Goal: Transaction & Acquisition: Download file/media

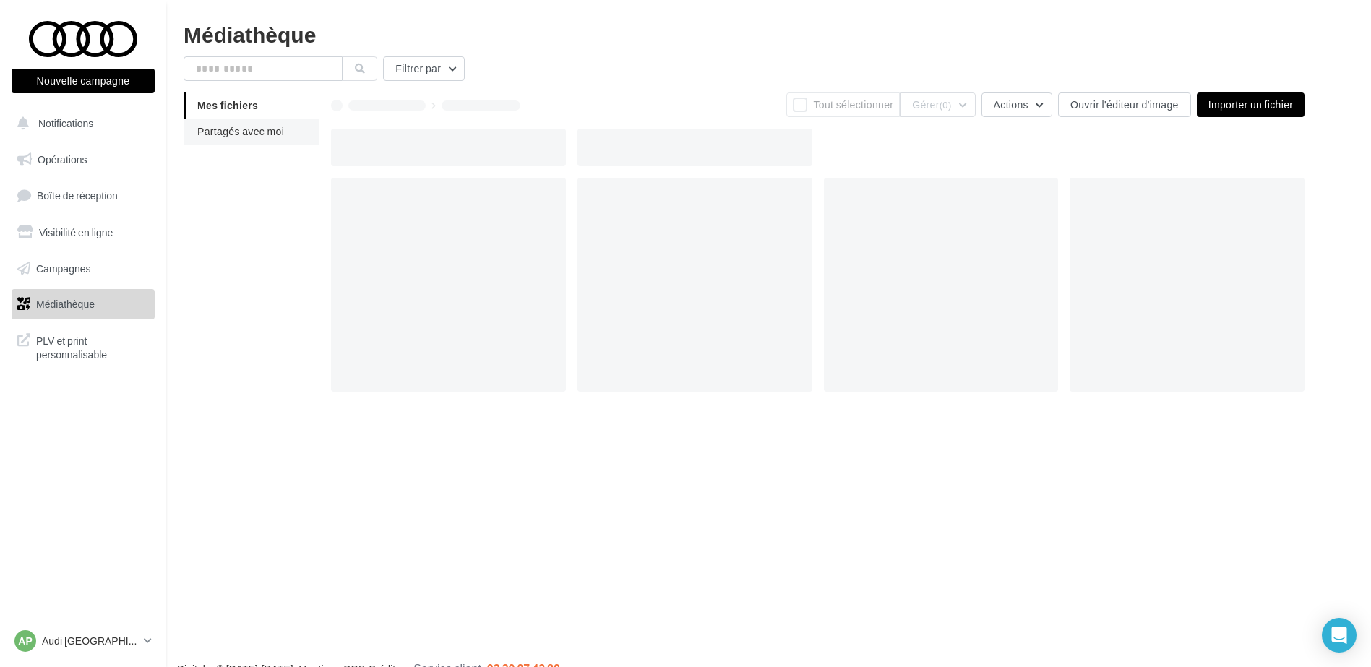
click at [251, 123] on li "Partagés avec moi" at bounding box center [252, 132] width 136 height 26
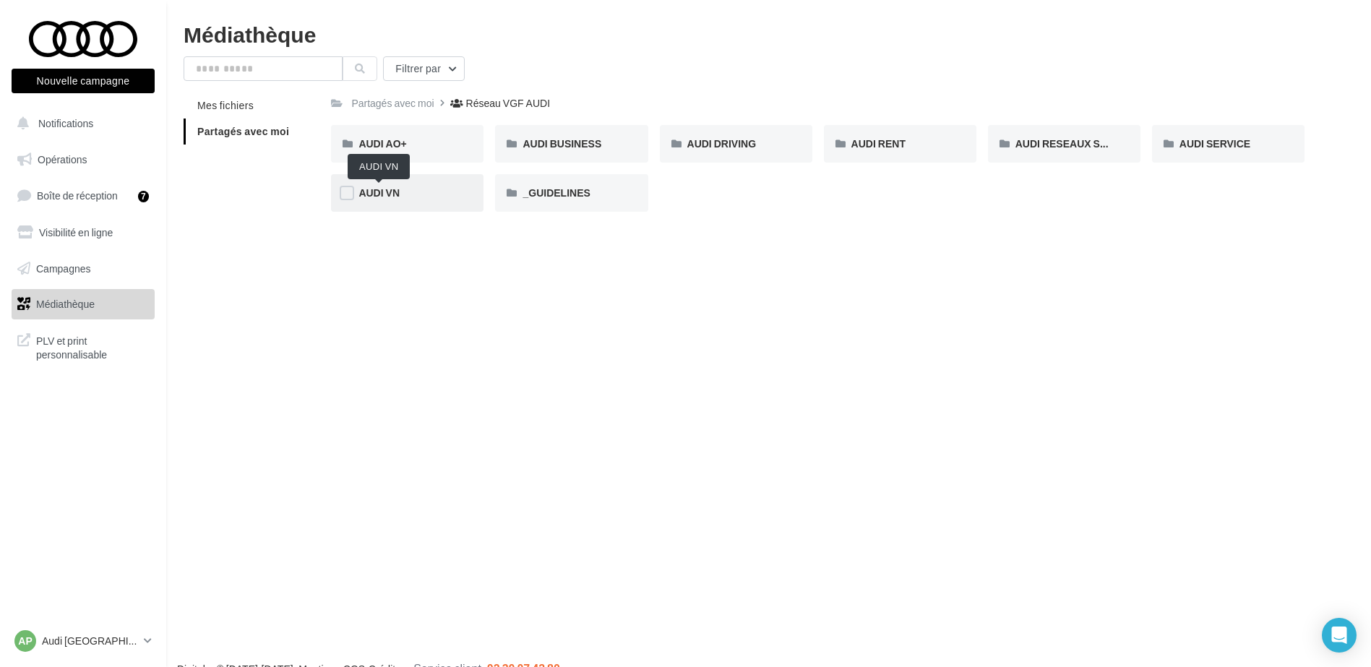
click at [386, 197] on span "AUDI VN" at bounding box center [379, 193] width 41 height 12
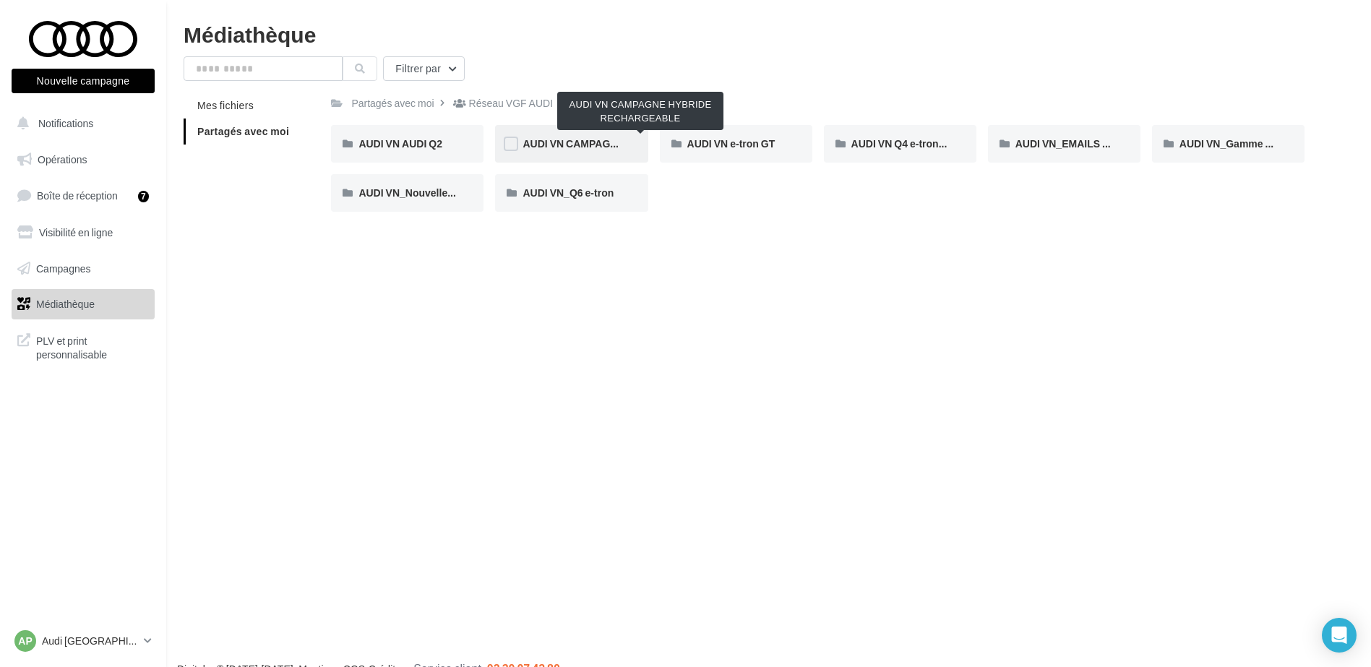
click at [583, 147] on span "AUDI VN CAMPAGNE HYBRIDE RECHARGEABLE" at bounding box center [641, 143] width 237 height 12
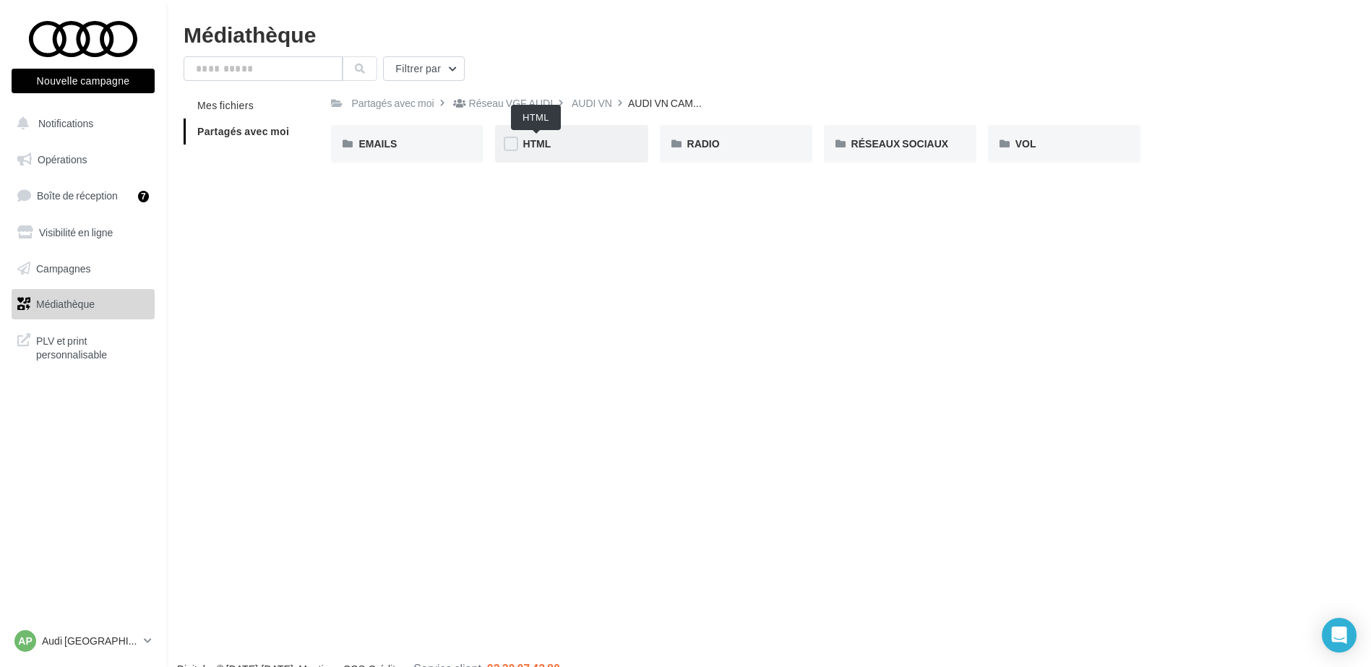
click at [547, 141] on span "HTML" at bounding box center [537, 143] width 28 height 12
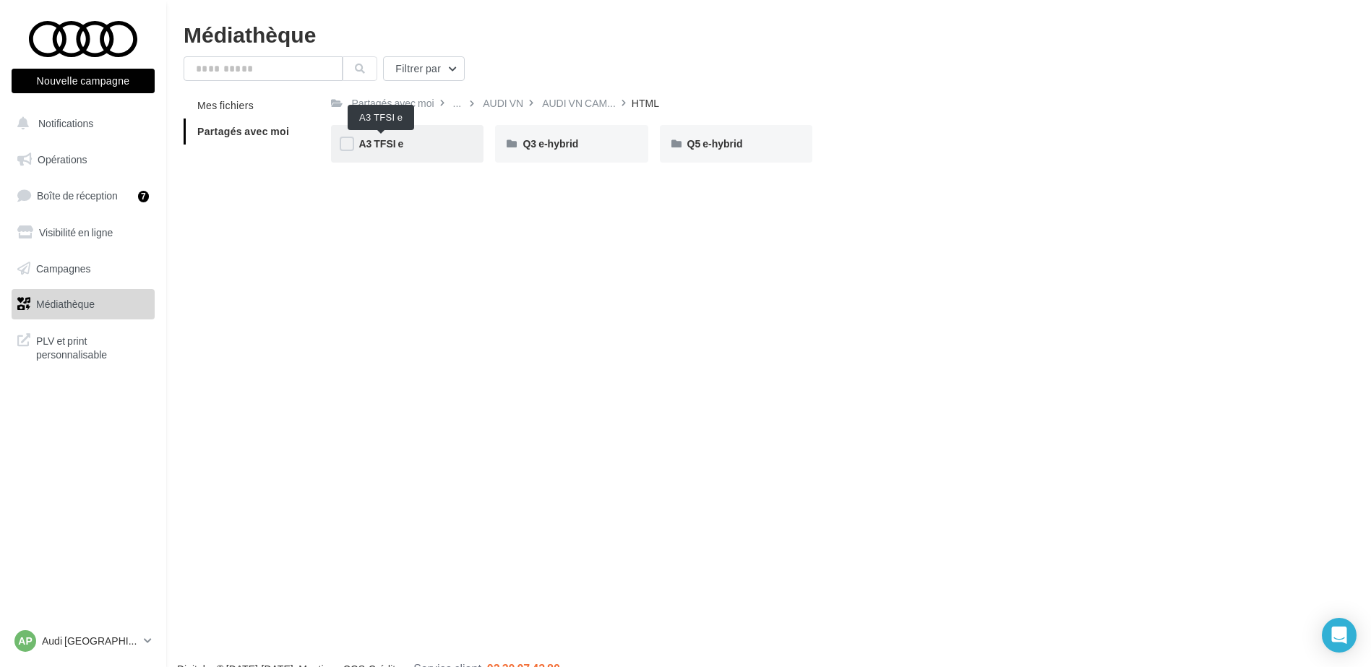
click at [384, 140] on span "A3 TFSI e" at bounding box center [381, 143] width 45 height 12
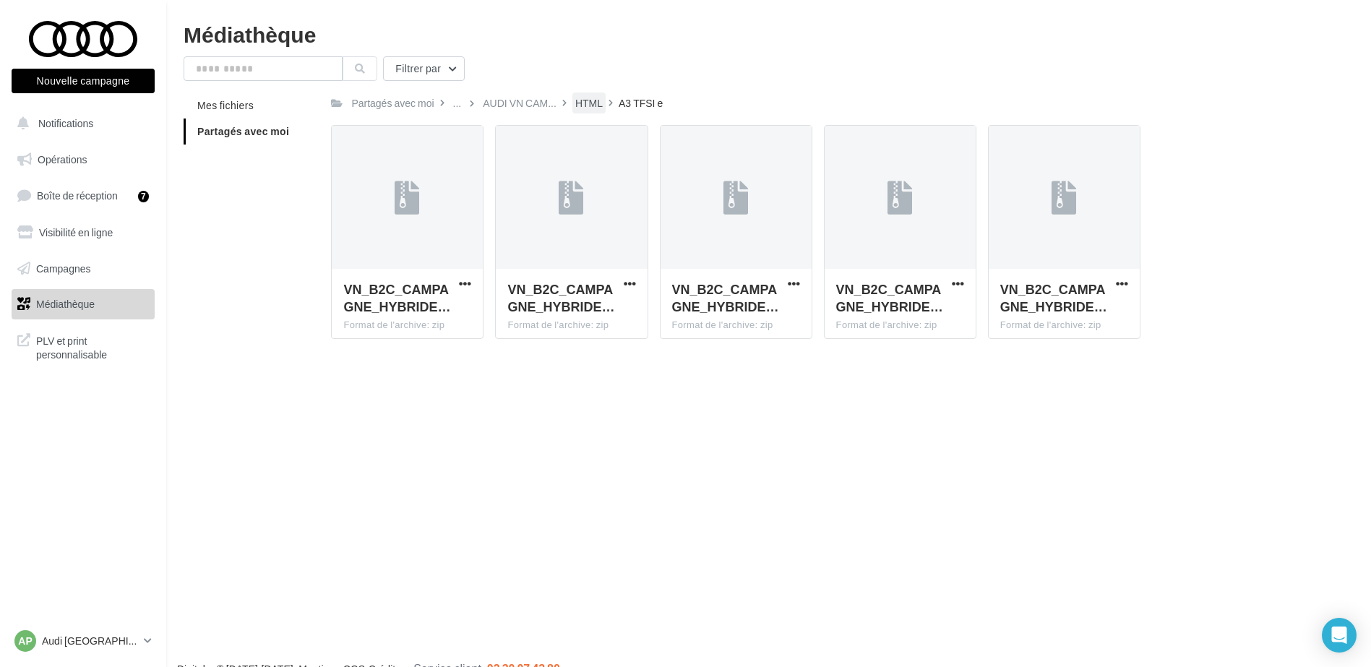
click at [577, 106] on div "HTML" at bounding box center [588, 103] width 27 height 14
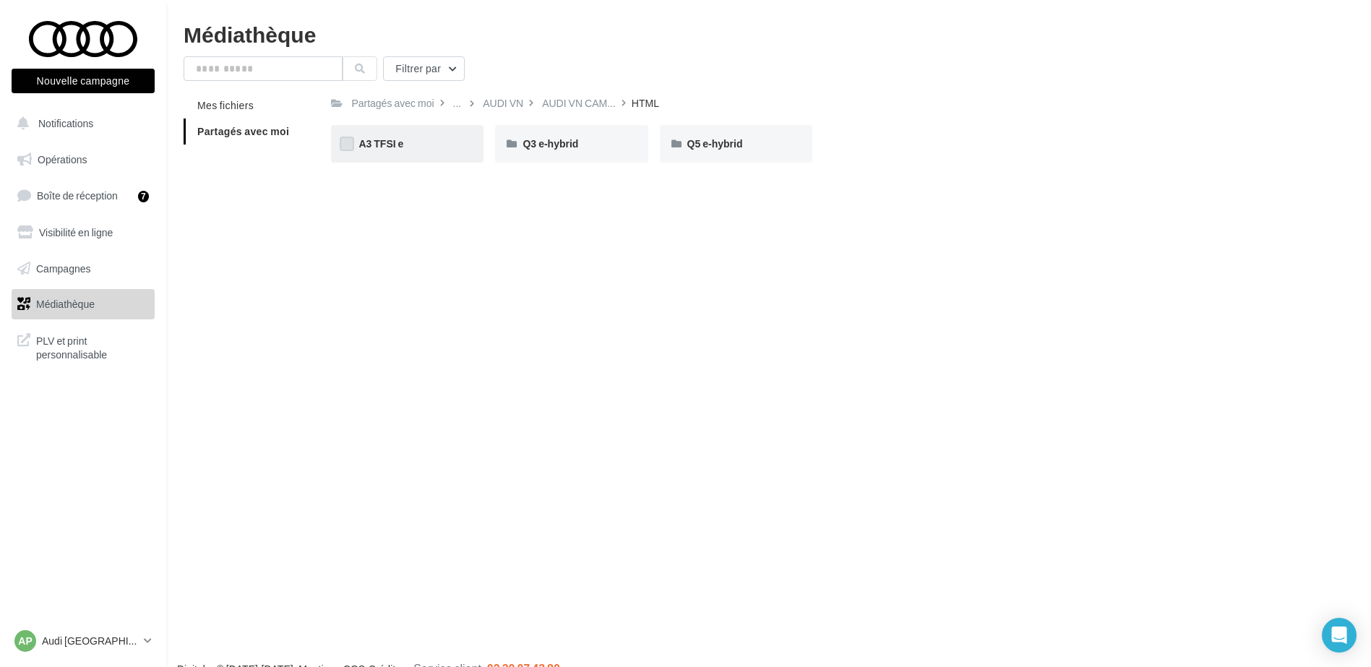
click at [344, 145] on label at bounding box center [347, 144] width 14 height 14
click at [513, 142] on label at bounding box center [511, 144] width 14 height 14
click at [678, 143] on label at bounding box center [676, 144] width 14 height 14
drag, startPoint x: 732, startPoint y: 140, endPoint x: 661, endPoint y: 205, distance: 96.2
click at [661, 205] on div "Nouvelle campagne Nouvelle campagne Notifications Opérations Boîte de réception…" at bounding box center [685, 356] width 1371 height 667
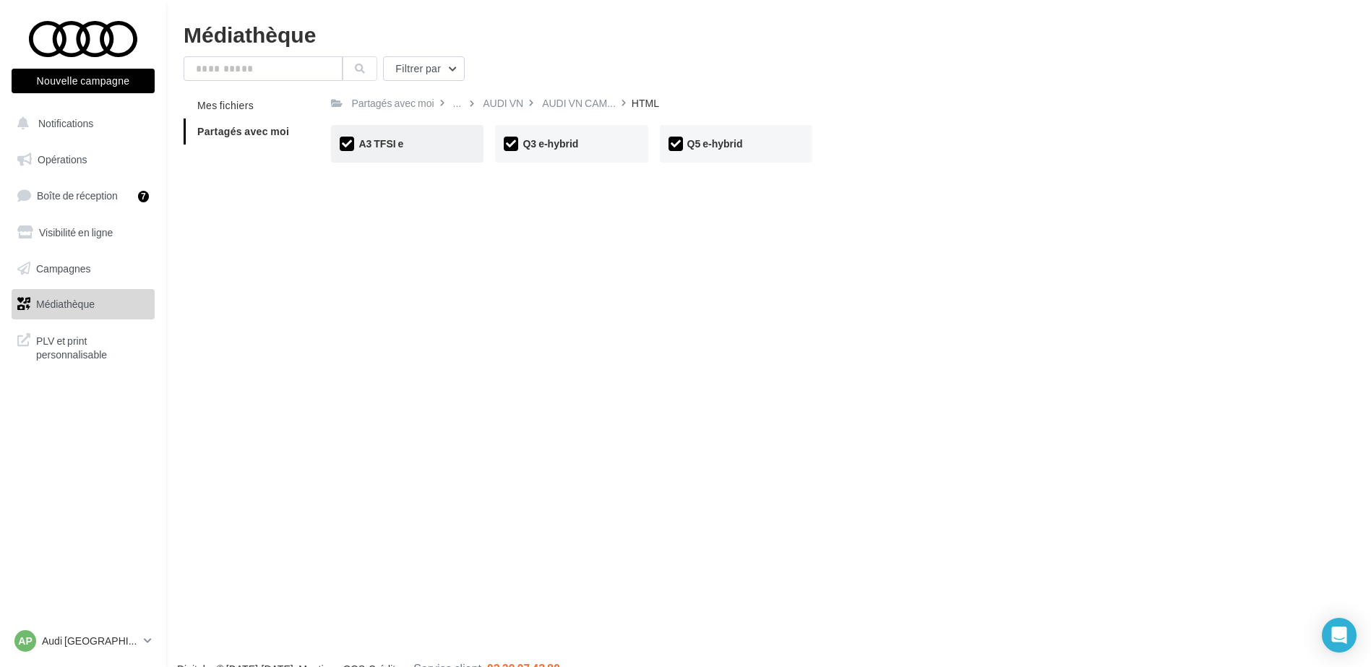
click at [413, 142] on div "A3 TFSI e" at bounding box center [408, 144] width 98 height 14
click at [519, 142] on div "Q3 e-hybrid" at bounding box center [571, 144] width 153 height 38
click at [650, 142] on div "Q3 e-hybrid Q3 e-hybrid" at bounding box center [577, 144] width 164 height 38
click at [732, 153] on div "Q5 e-hybrid" at bounding box center [736, 144] width 153 height 38
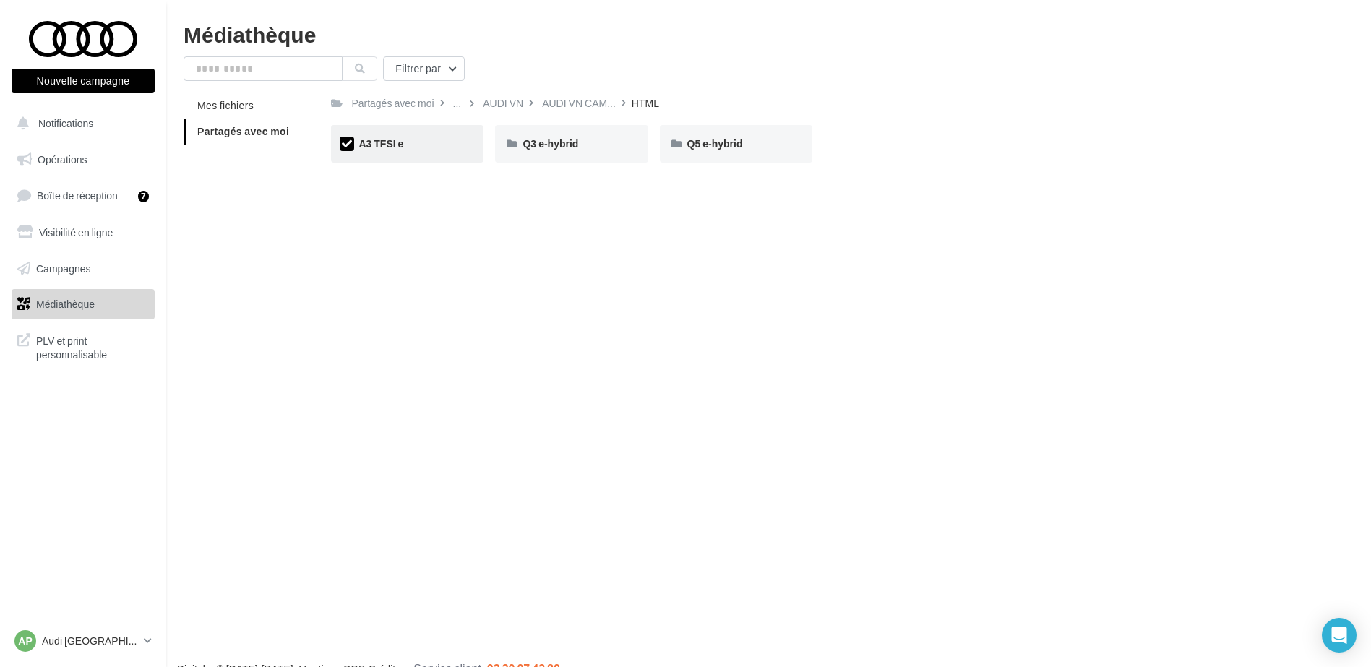
click at [407, 144] on div "A3 TFSI e" at bounding box center [408, 144] width 98 height 14
click at [404, 242] on div "Nouvelle campagne Nouvelle campagne Notifications Opérations Boîte de réception…" at bounding box center [685, 356] width 1371 height 667
click at [409, 131] on div "A3 TFSI e" at bounding box center [407, 144] width 153 height 38
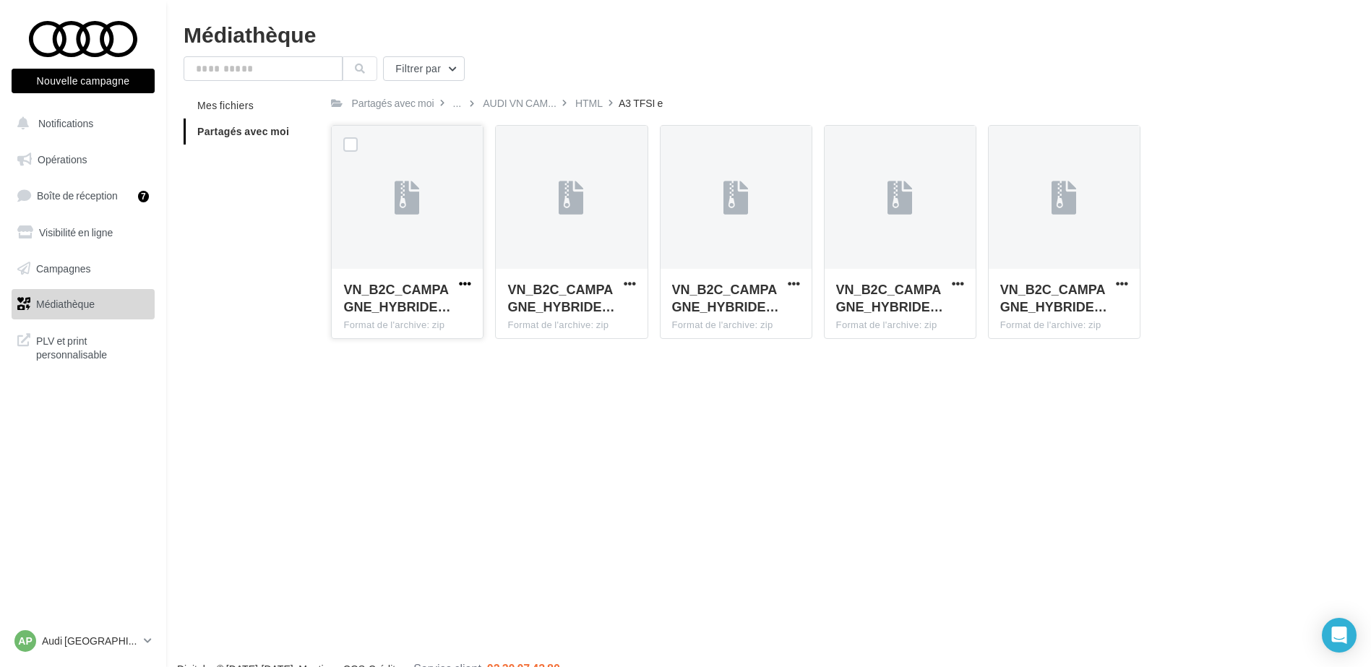
click at [468, 280] on span "button" at bounding box center [465, 284] width 12 height 12
click at [471, 306] on button "Télécharger" at bounding box center [402, 313] width 145 height 38
click at [630, 282] on span "button" at bounding box center [630, 284] width 12 height 12
click at [623, 313] on button "Télécharger" at bounding box center [566, 313] width 145 height 38
click at [795, 280] on span "button" at bounding box center [794, 284] width 12 height 12
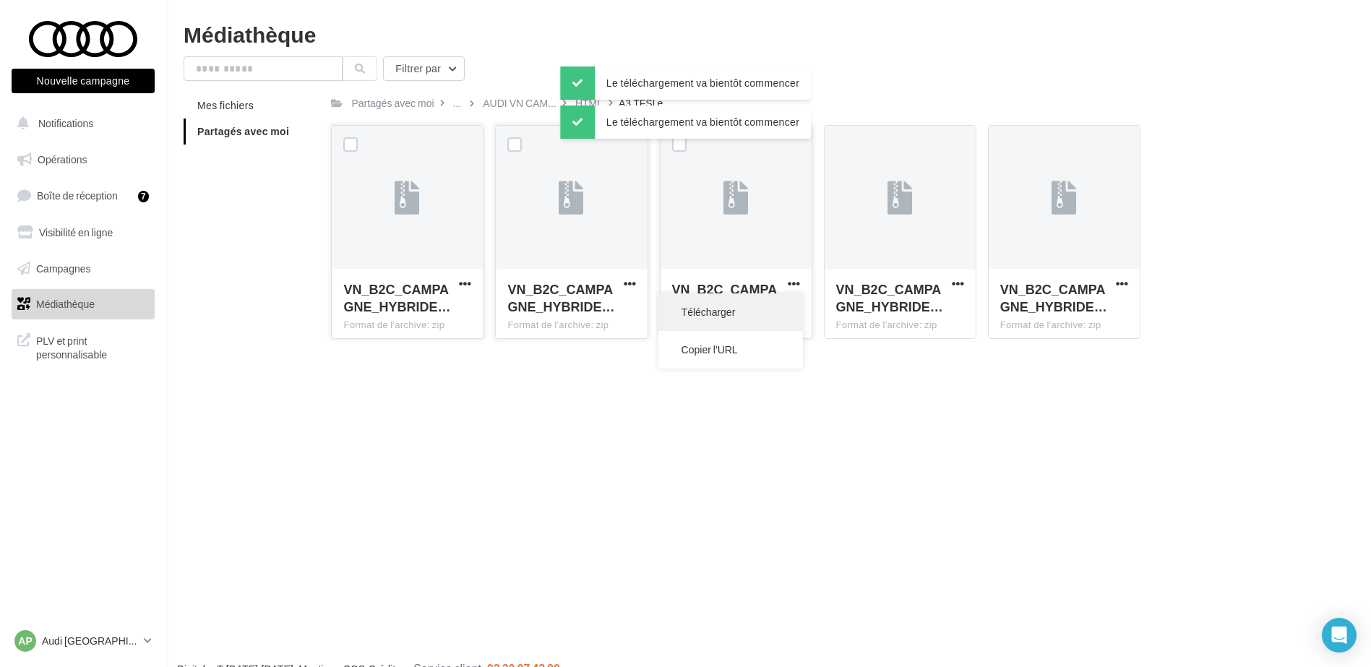
click at [793, 307] on button "Télécharger" at bounding box center [731, 313] width 145 height 38
click at [957, 278] on span "button" at bounding box center [958, 284] width 12 height 12
click at [945, 312] on button "Télécharger" at bounding box center [895, 313] width 145 height 38
click at [1161, 390] on div "Nouvelle campagne Nouvelle campagne Notifications Opérations Boîte de réception…" at bounding box center [685, 356] width 1371 height 667
click at [1126, 281] on span "button" at bounding box center [1122, 284] width 12 height 12
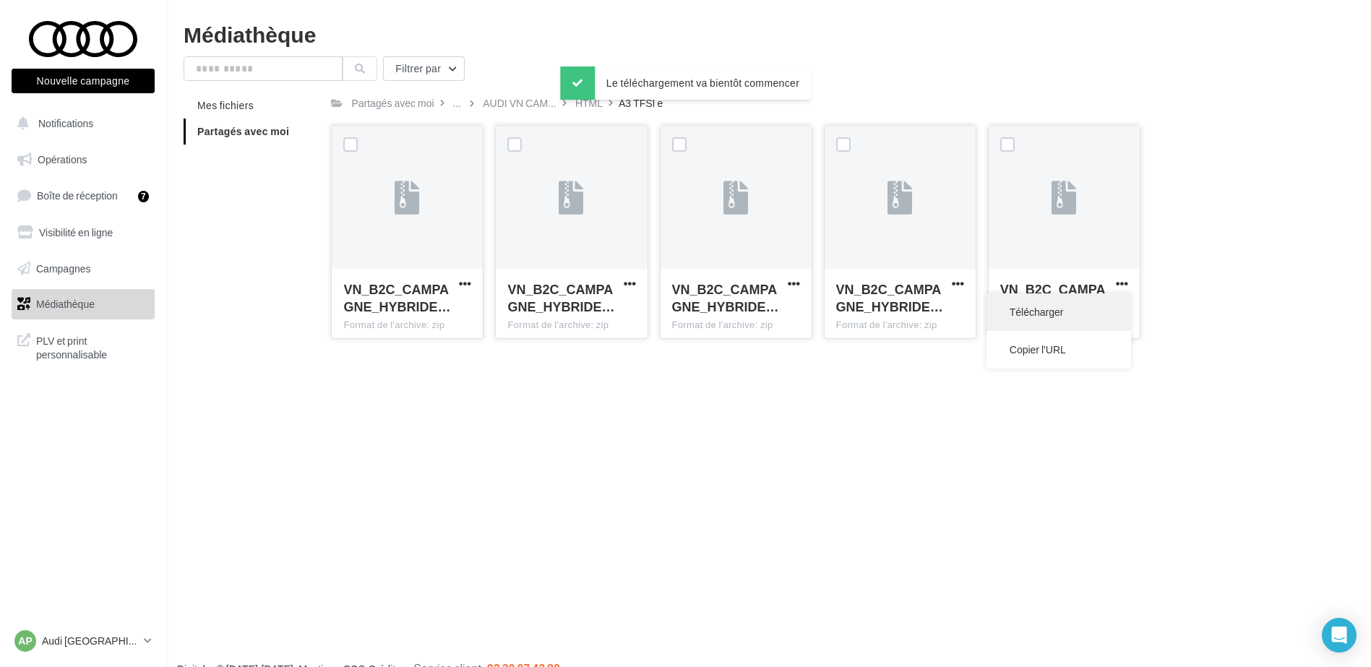
click at [1100, 312] on button "Télécharger" at bounding box center [1059, 313] width 145 height 38
click at [755, 46] on div "Médiathèque Filtrer par Mes fichiers Partagés avec moi Partagés avec moi ... AU…" at bounding box center [768, 186] width 1205 height 327
click at [594, 106] on div "HTML" at bounding box center [588, 103] width 27 height 14
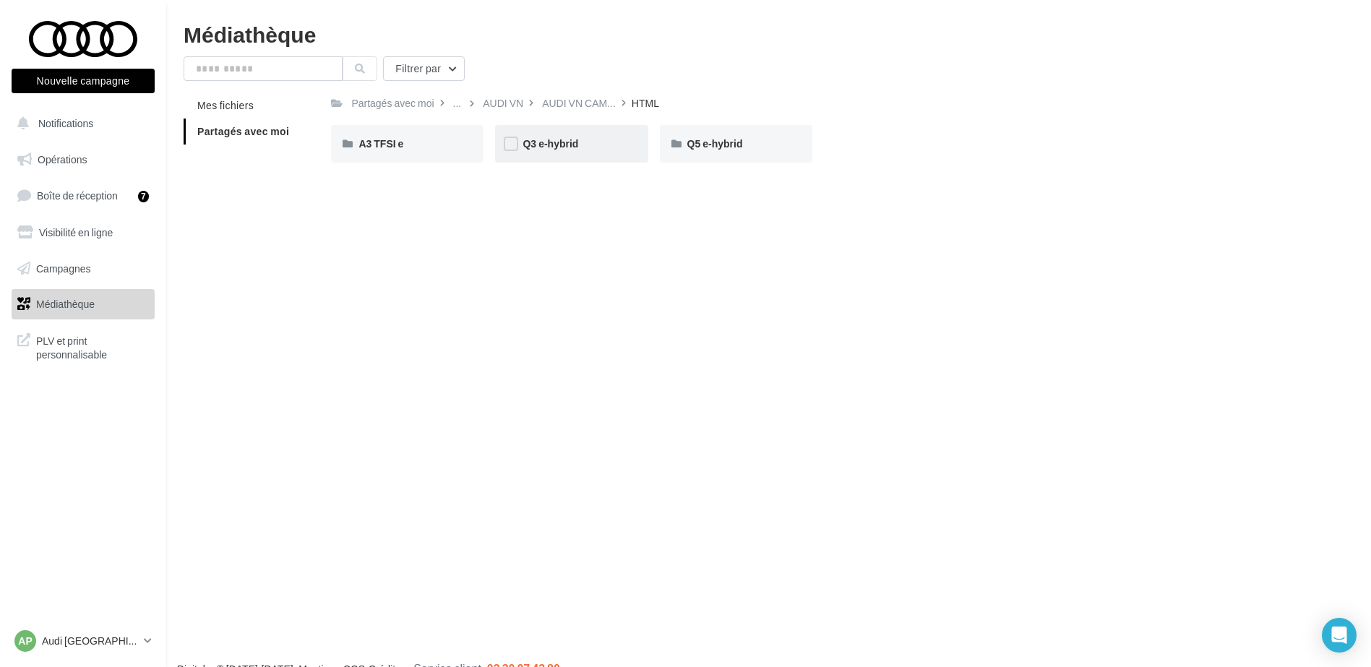
click at [601, 145] on div "Q3 e-hybrid" at bounding box center [572, 144] width 98 height 14
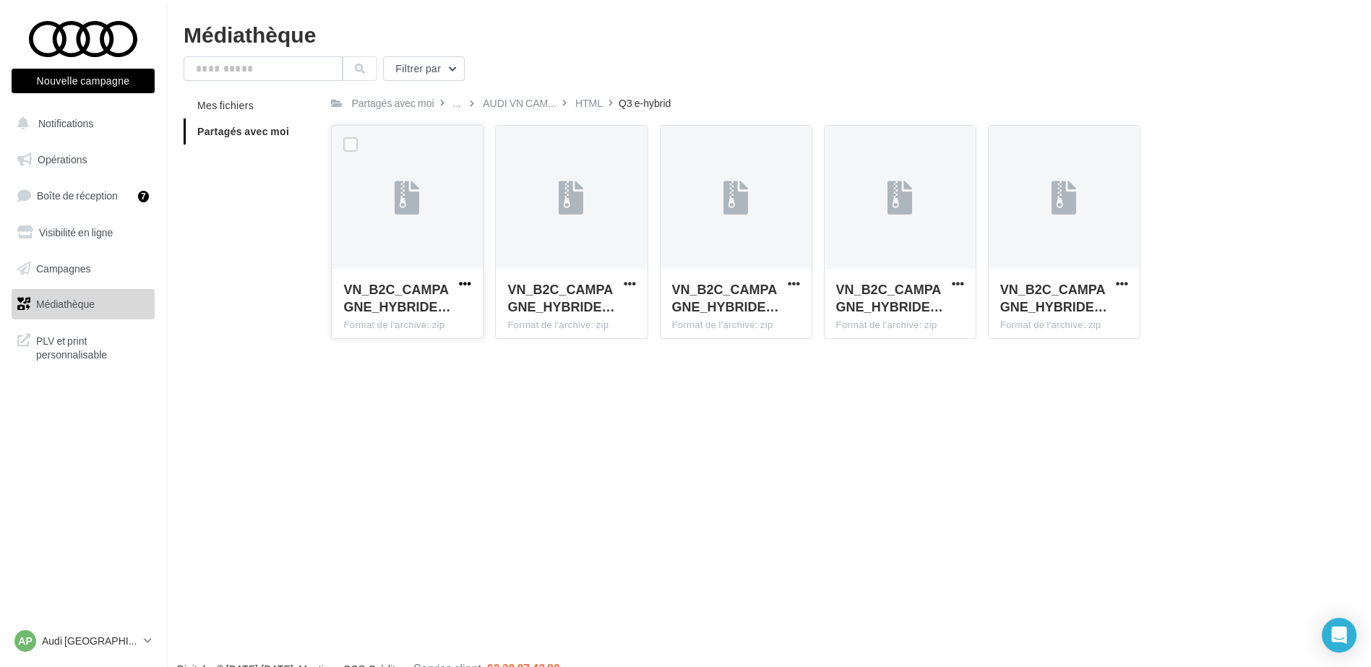
click at [463, 288] on span "button" at bounding box center [465, 284] width 12 height 12
click at [461, 304] on button "Télécharger" at bounding box center [402, 313] width 145 height 38
click at [629, 284] on span "button" at bounding box center [630, 284] width 12 height 12
drag, startPoint x: 614, startPoint y: 307, endPoint x: 642, endPoint y: 307, distance: 27.5
click at [614, 307] on button "Télécharger" at bounding box center [566, 313] width 145 height 38
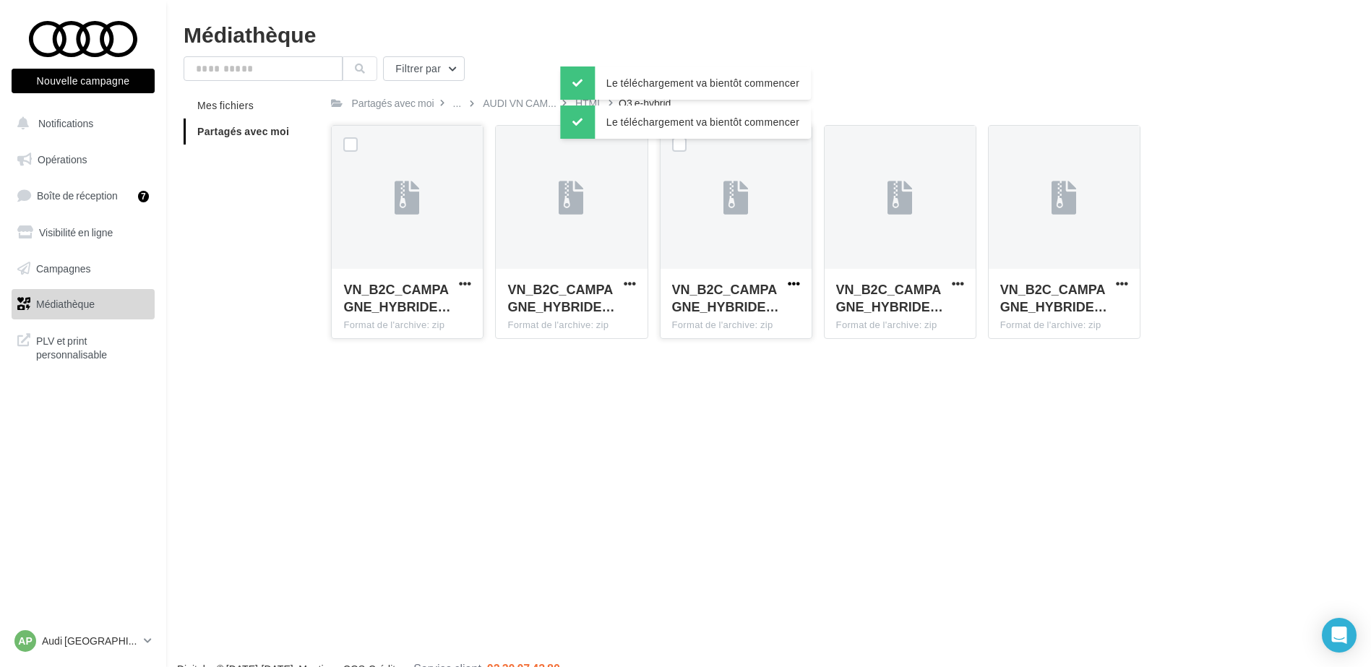
click at [796, 284] on span "button" at bounding box center [794, 284] width 12 height 12
click at [784, 304] on button "Télécharger" at bounding box center [731, 313] width 145 height 38
click at [964, 285] on span "button" at bounding box center [958, 284] width 12 height 12
click at [950, 302] on button "Télécharger" at bounding box center [895, 313] width 145 height 38
click at [1121, 283] on span "button" at bounding box center [1122, 284] width 12 height 12
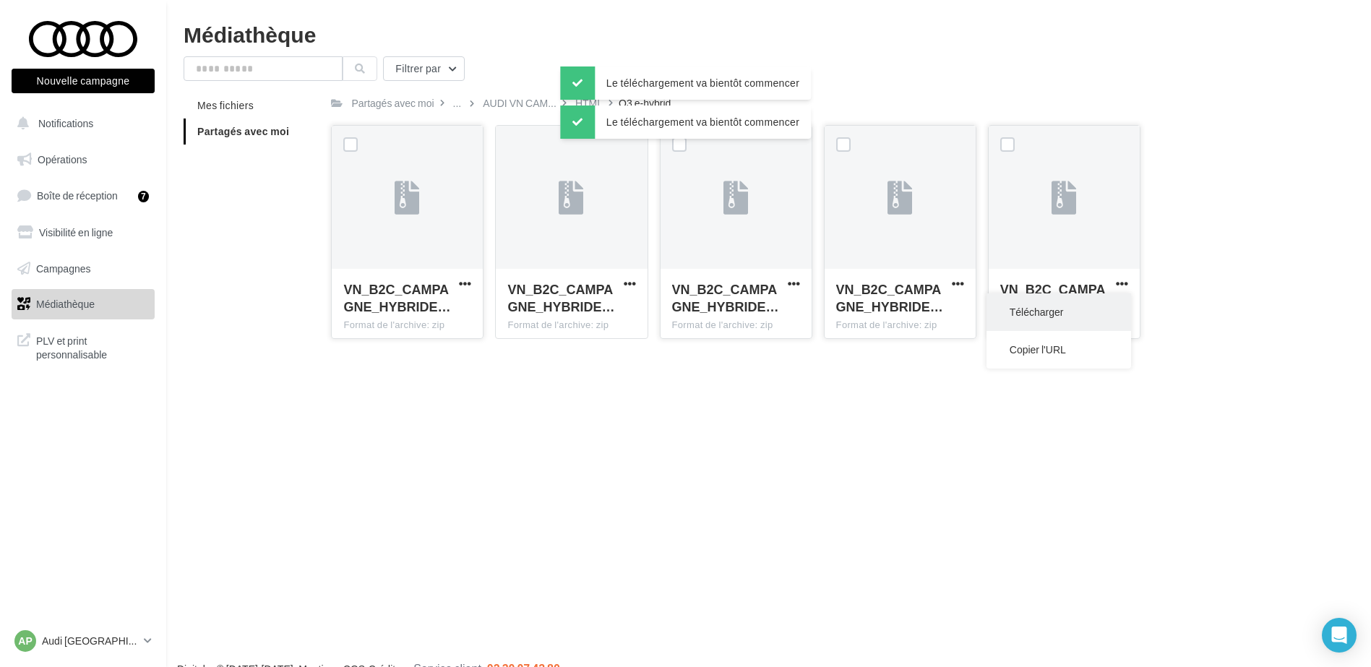
click at [1079, 306] on button "Télécharger" at bounding box center [1059, 313] width 145 height 38
click at [590, 107] on div "HTML" at bounding box center [588, 103] width 27 height 14
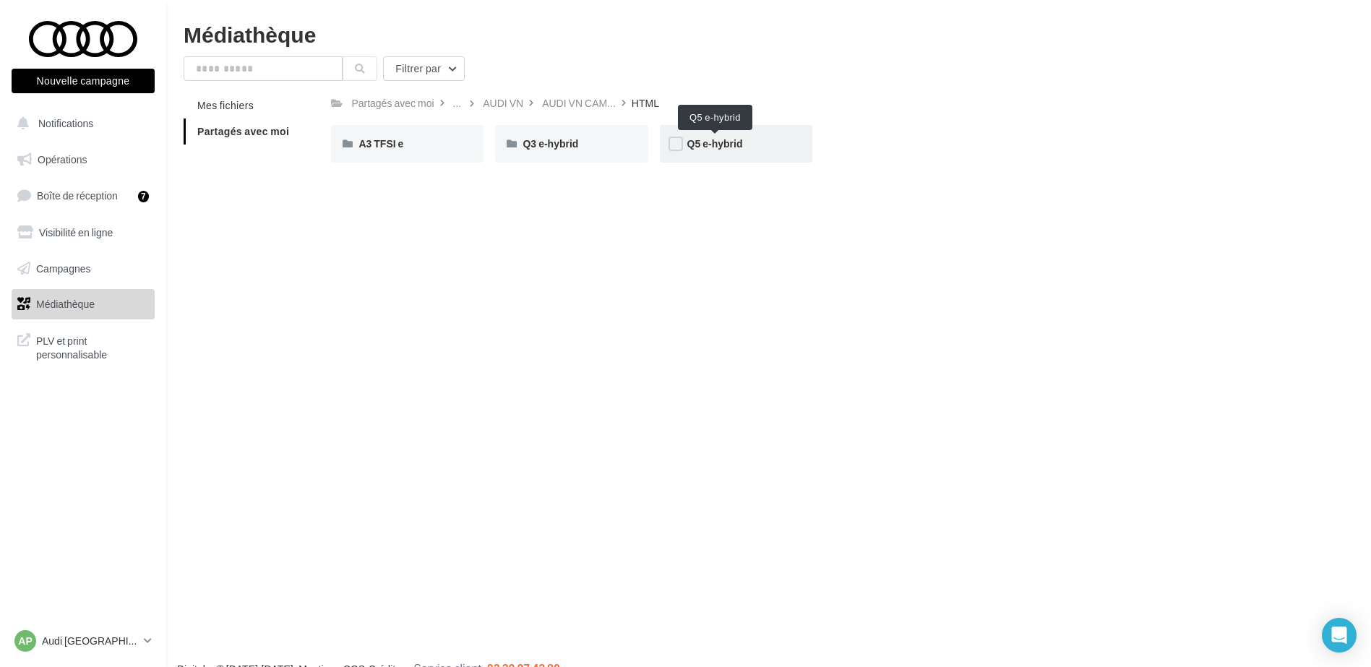
click at [729, 144] on span "Q5 e-hybrid" at bounding box center [716, 143] width 56 height 12
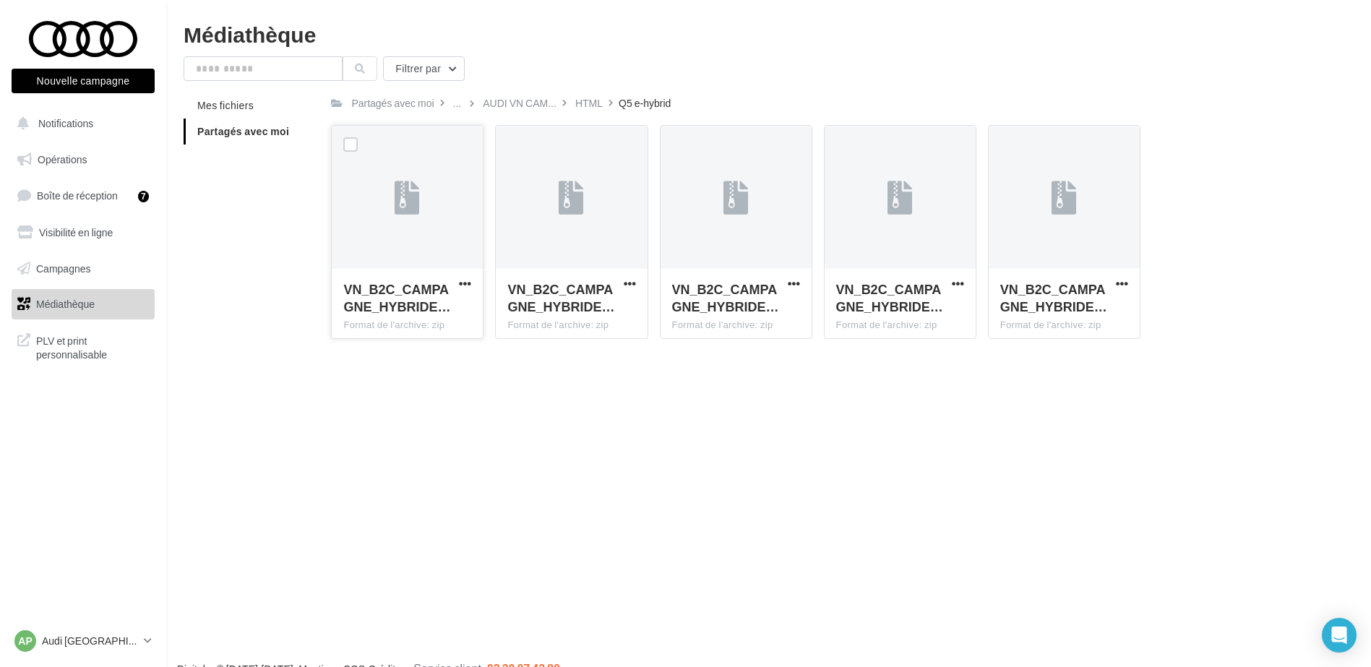
click at [473, 282] on button "button" at bounding box center [465, 285] width 18 height 14
click at [447, 301] on button "Télécharger" at bounding box center [402, 313] width 145 height 38
drag, startPoint x: 634, startPoint y: 279, endPoint x: 619, endPoint y: 291, distance: 19.1
click at [634, 279] on span "button" at bounding box center [630, 284] width 12 height 12
click at [609, 301] on button "Télécharger" at bounding box center [566, 313] width 145 height 38
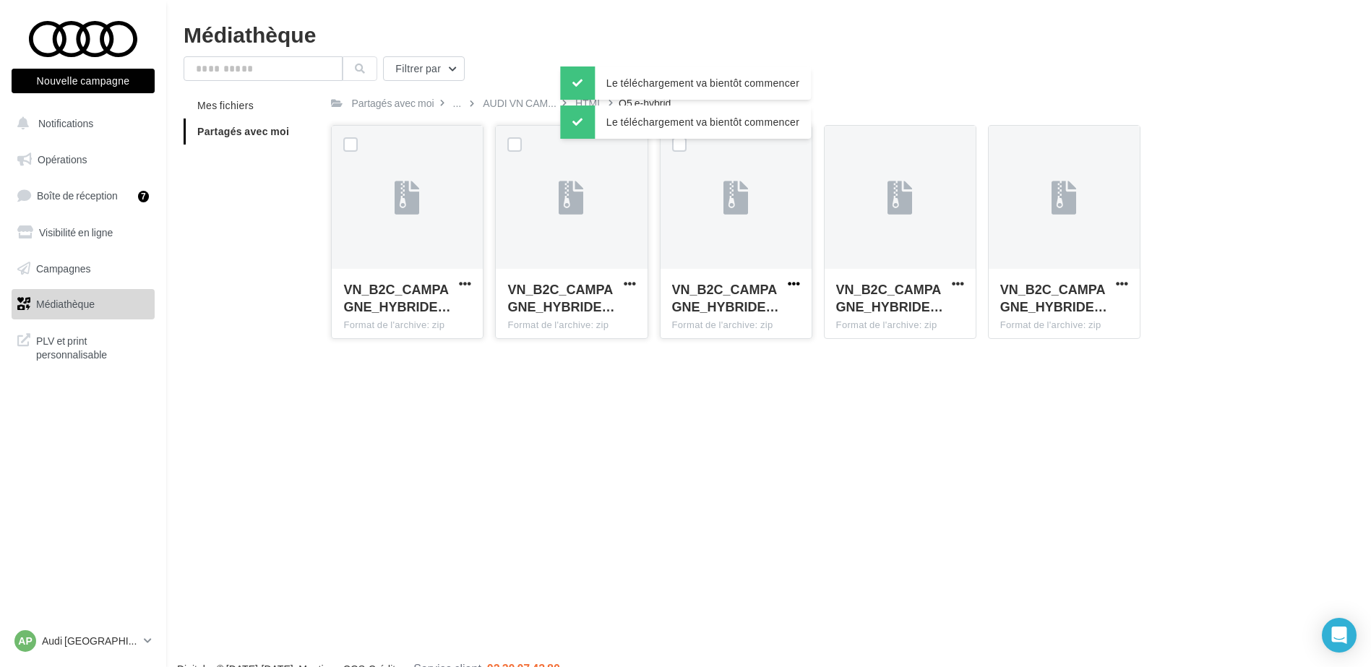
click at [794, 279] on span "button" at bounding box center [794, 284] width 12 height 12
click at [776, 305] on button "Télécharger" at bounding box center [731, 313] width 145 height 38
click at [961, 288] on span "button" at bounding box center [958, 284] width 12 height 12
click at [949, 304] on button "Télécharger" at bounding box center [895, 313] width 145 height 38
click at [1118, 283] on span "button" at bounding box center [1122, 284] width 12 height 12
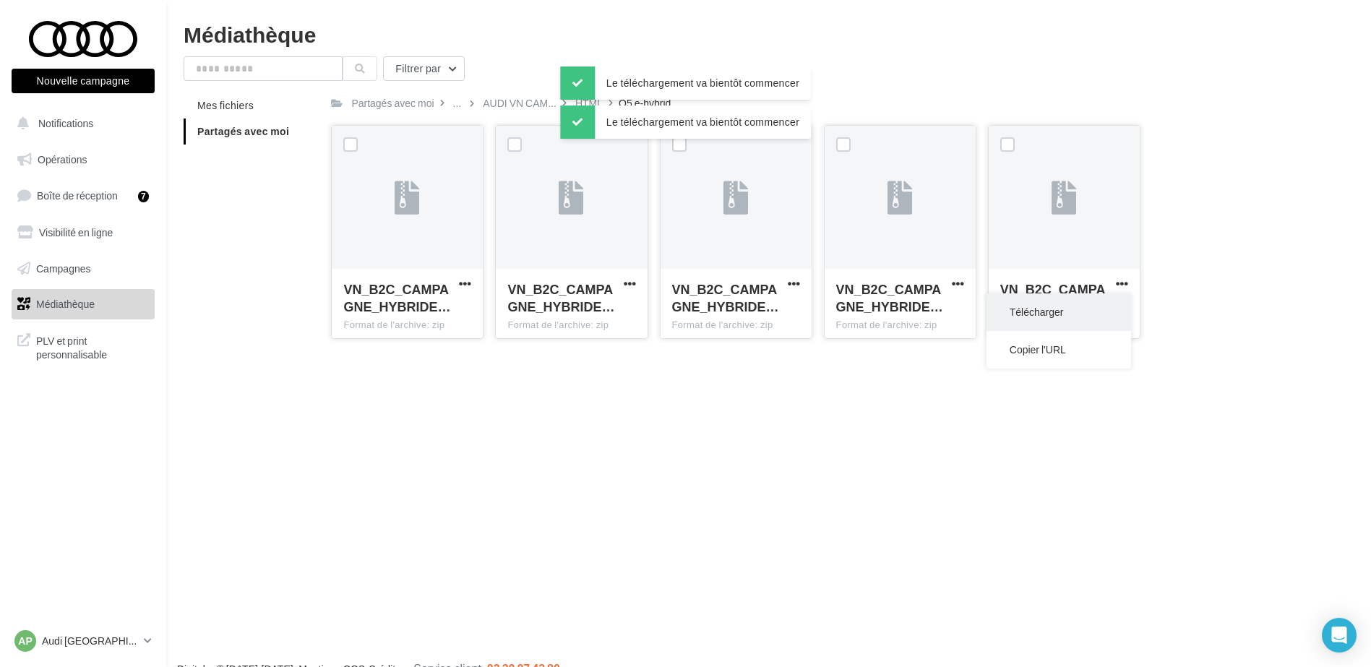
click at [1086, 299] on button "Télécharger" at bounding box center [1059, 313] width 145 height 38
